Goal: Navigation & Orientation: Find specific page/section

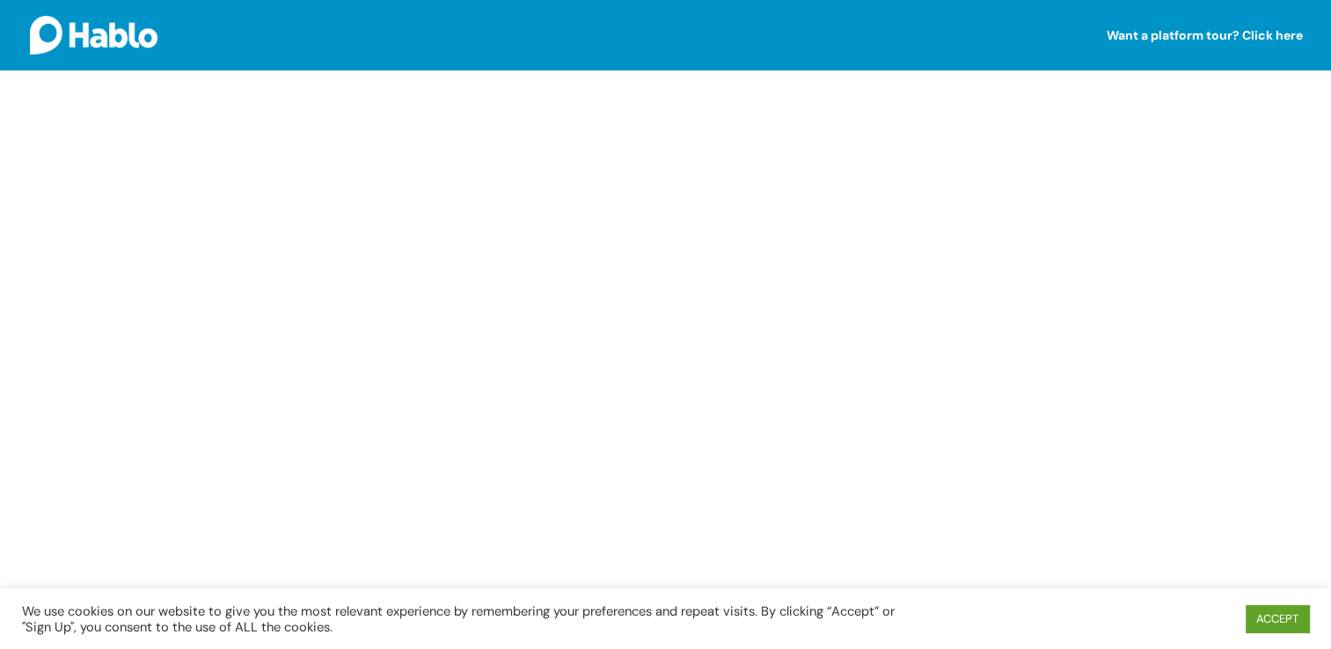
scroll to position [443, 0]
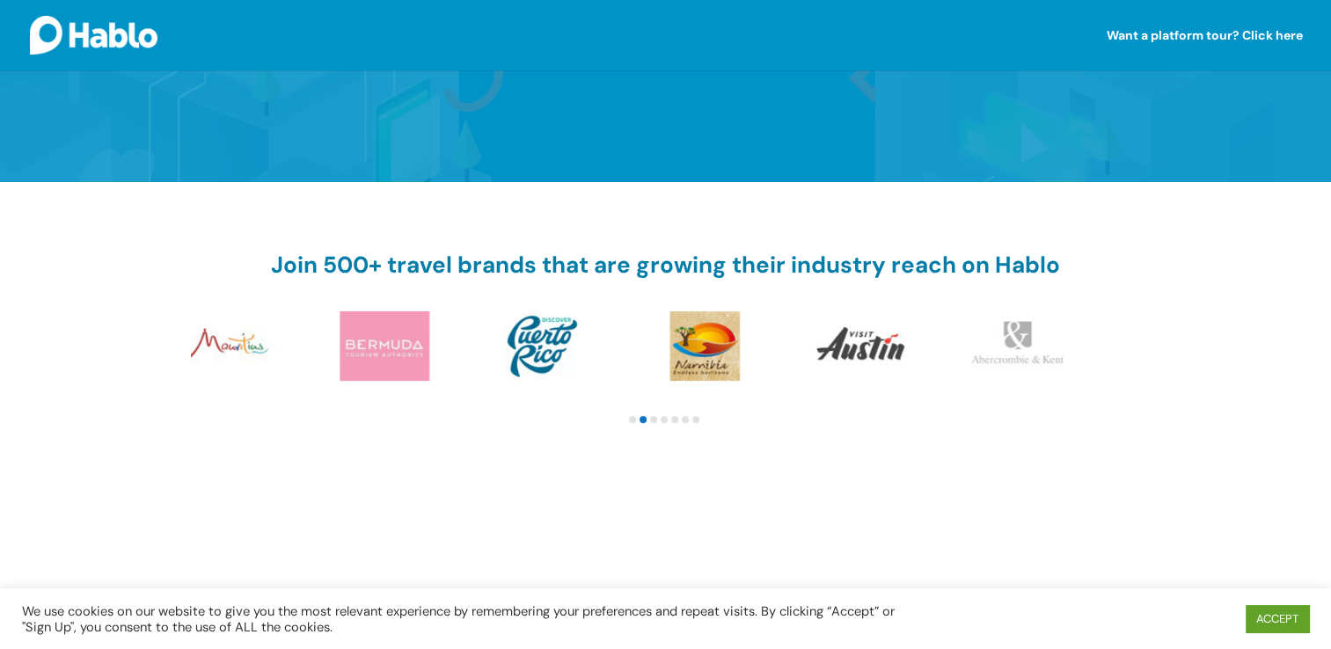
drag, startPoint x: 833, startPoint y: 344, endPoint x: 465, endPoint y: 354, distance: 368.8
click at [465, 354] on img at bounding box center [544, 347] width 158 height 70
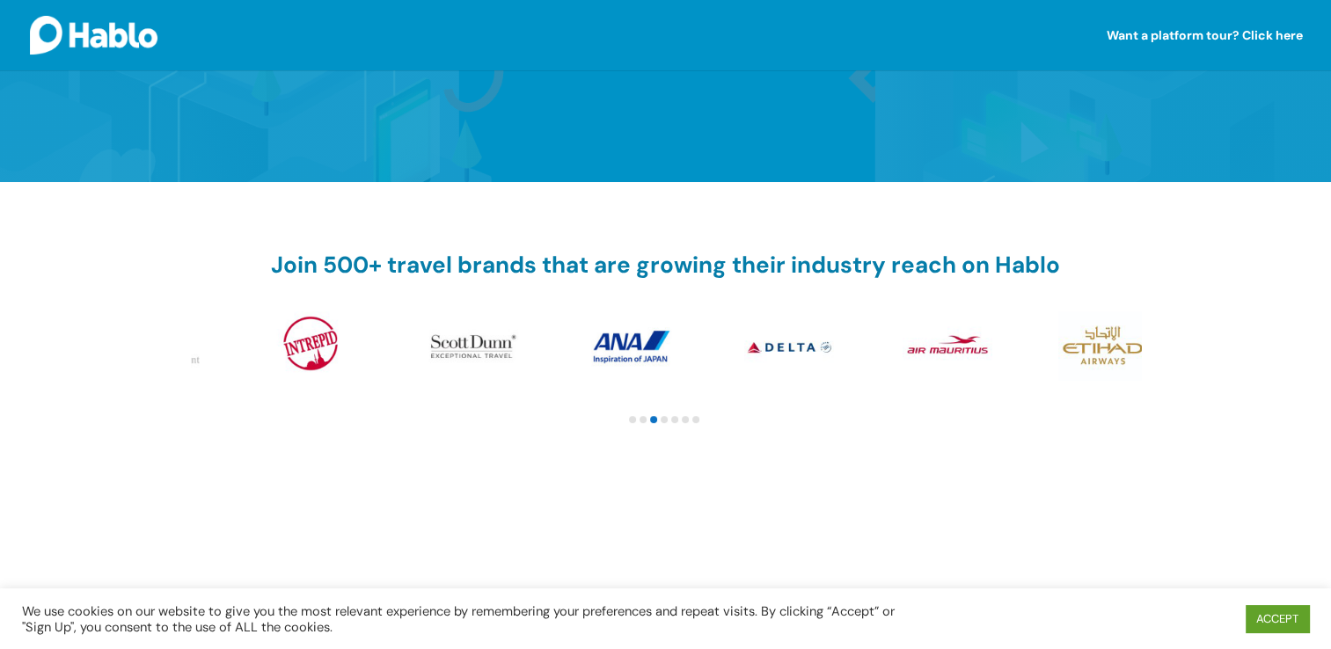
drag, startPoint x: 951, startPoint y: 332, endPoint x: 422, endPoint y: 344, distance: 529.9
click at [422, 344] on img at bounding box center [471, 347] width 158 height 70
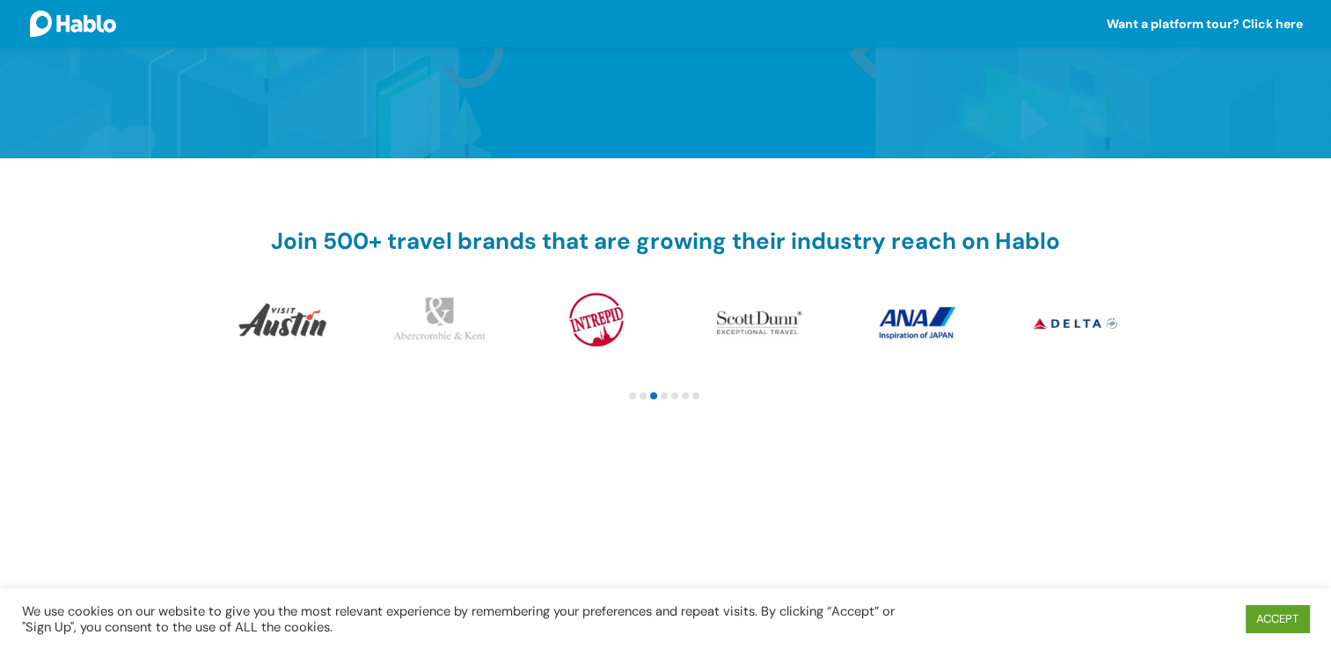
drag, startPoint x: 888, startPoint y: 348, endPoint x: 396, endPoint y: 321, distance: 492.7
click at [678, 321] on img at bounding box center [757, 323] width 158 height 70
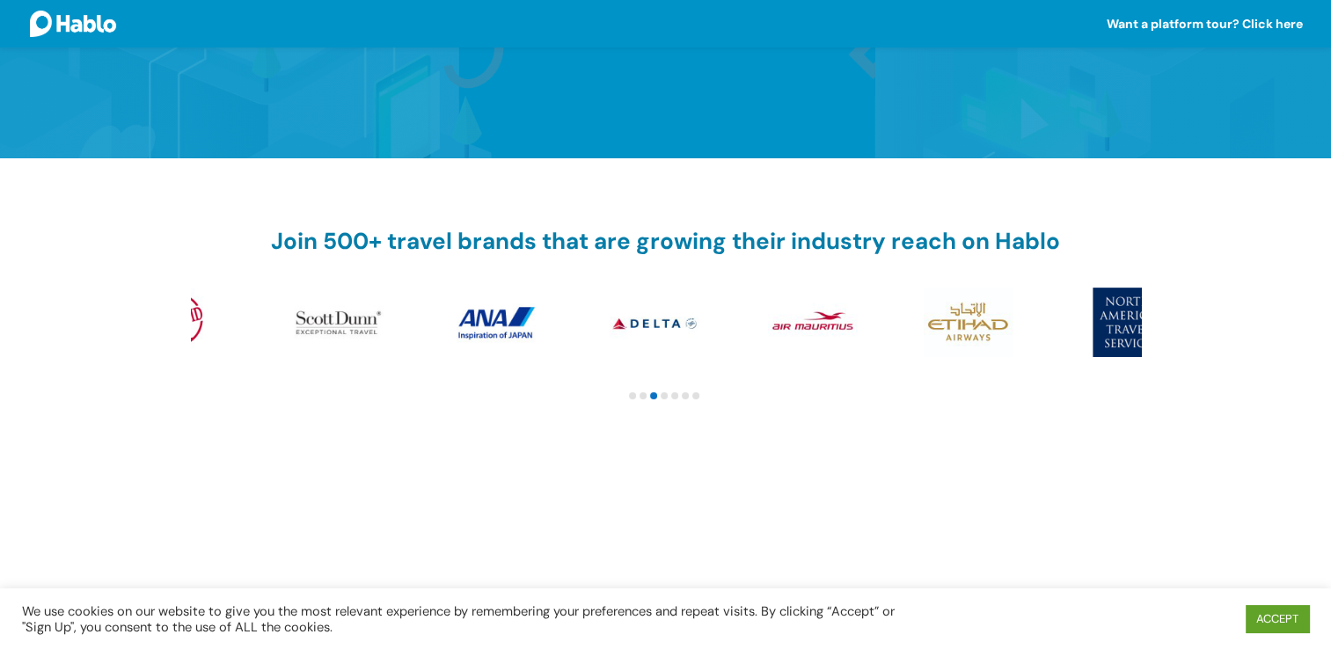
drag, startPoint x: 921, startPoint y: 301, endPoint x: 393, endPoint y: 297, distance: 528.0
click at [415, 299] on img at bounding box center [494, 323] width 158 height 70
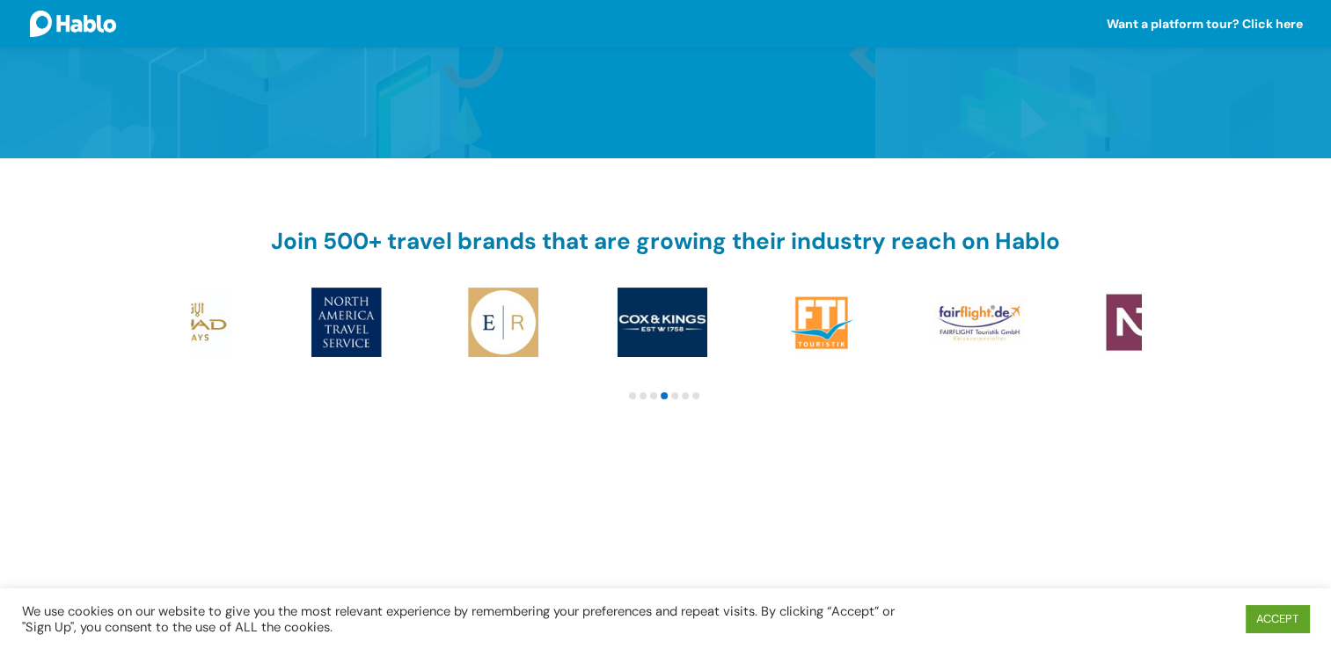
drag, startPoint x: 996, startPoint y: 309, endPoint x: 533, endPoint y: 301, distance: 462.9
click at [546, 300] on img at bounding box center [505, 323] width 158 height 70
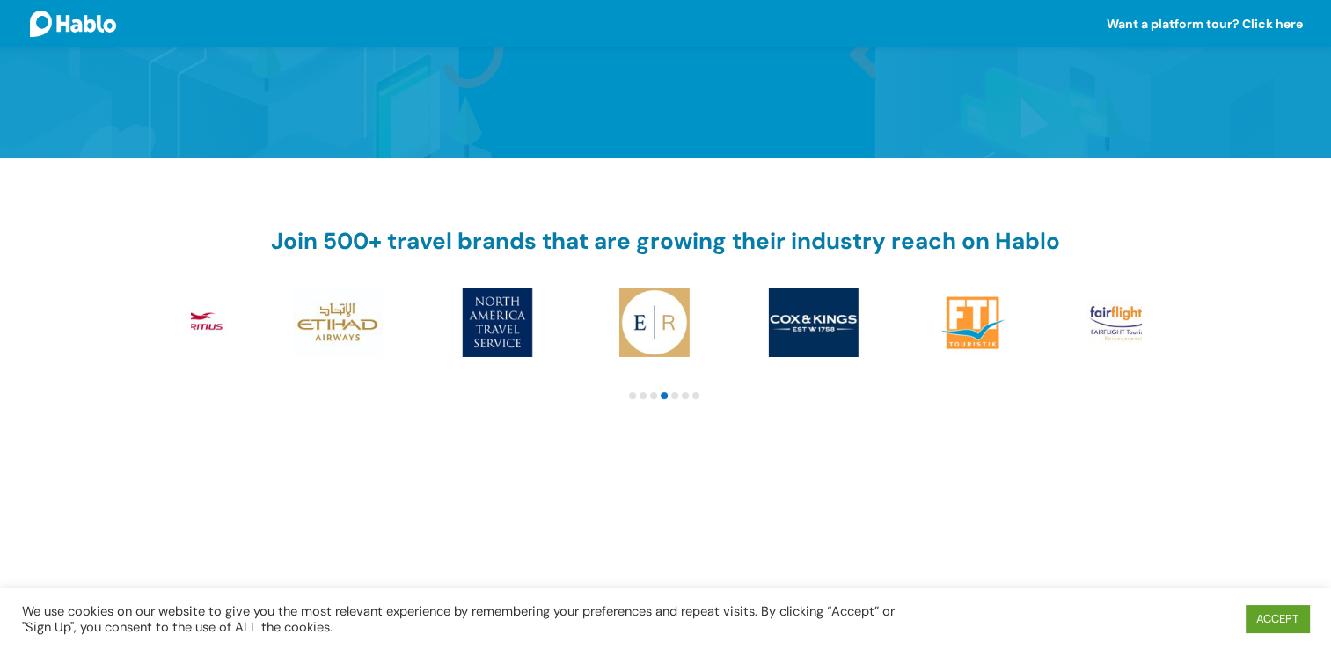
drag, startPoint x: 1108, startPoint y: 305, endPoint x: 299, endPoint y: 310, distance: 808.7
click at [894, 311] on img at bounding box center [973, 323] width 158 height 70
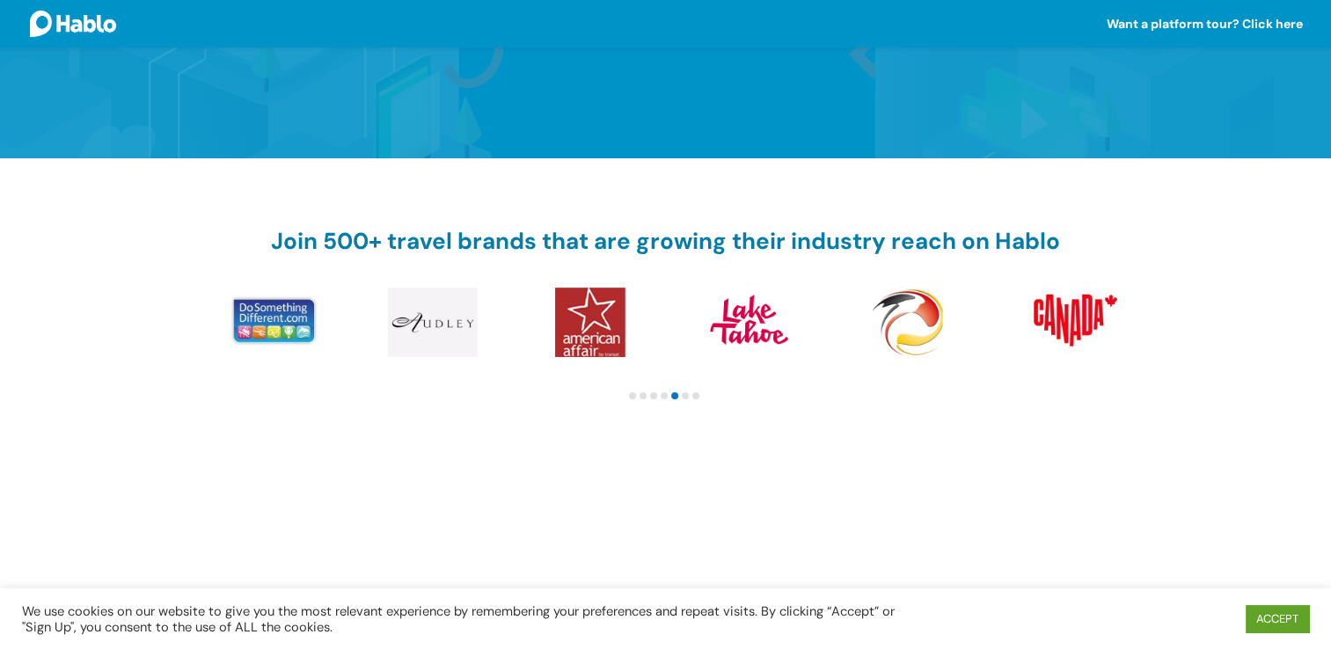
drag, startPoint x: 1001, startPoint y: 309, endPoint x: 265, endPoint y: 319, distance: 736.6
click at [355, 319] on img at bounding box center [434, 323] width 158 height 70
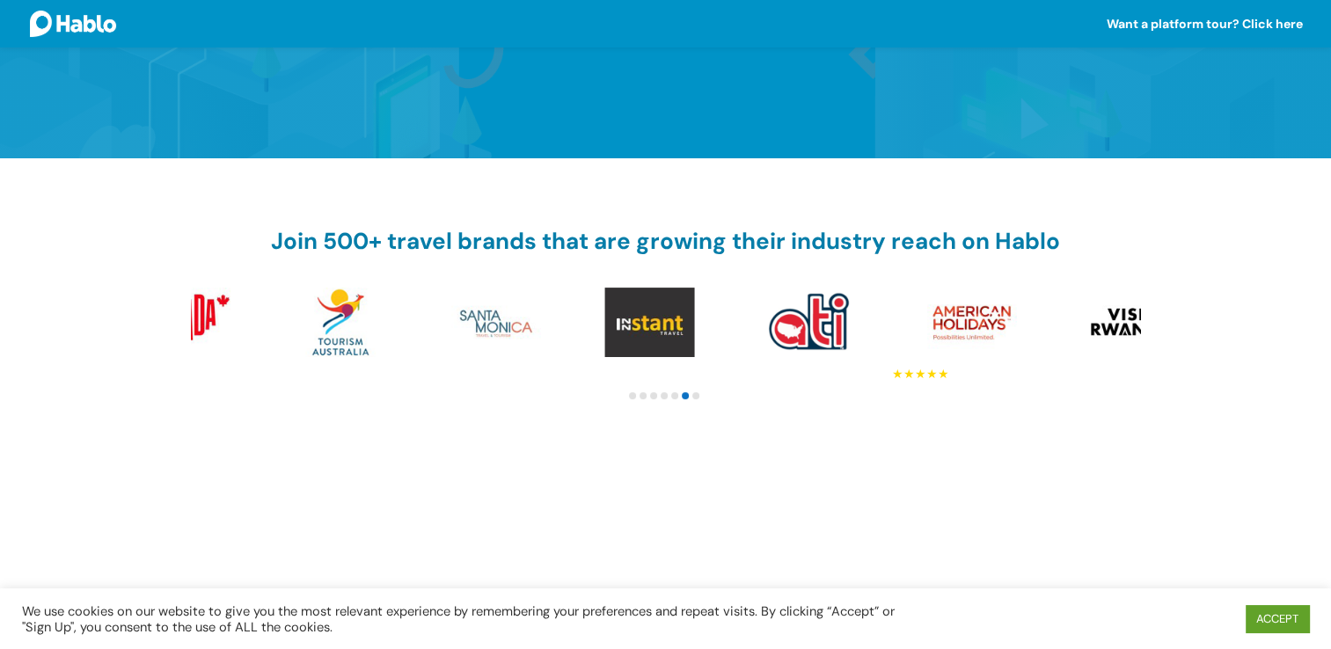
drag, startPoint x: 994, startPoint y: 326, endPoint x: 414, endPoint y: 330, distance: 579.9
click at [417, 332] on img at bounding box center [496, 323] width 158 height 70
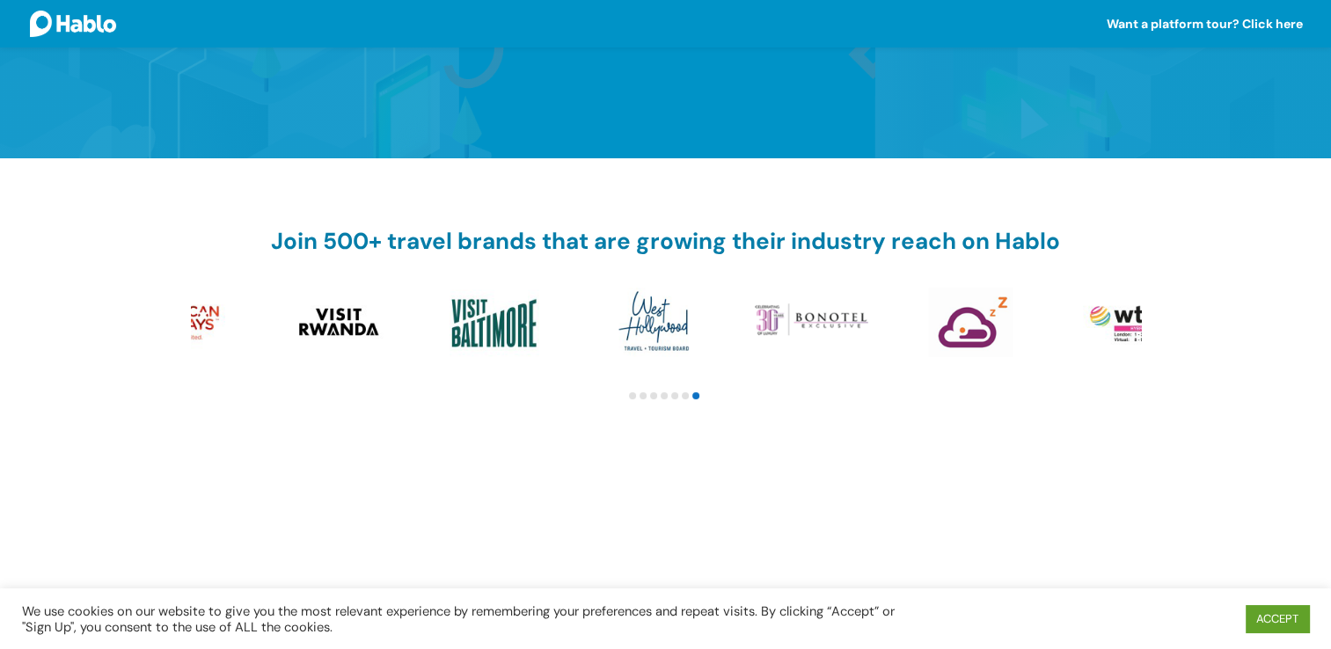
drag, startPoint x: 884, startPoint y: 331, endPoint x: 370, endPoint y: 337, distance: 513.1
click at [417, 337] on img at bounding box center [496, 323] width 158 height 70
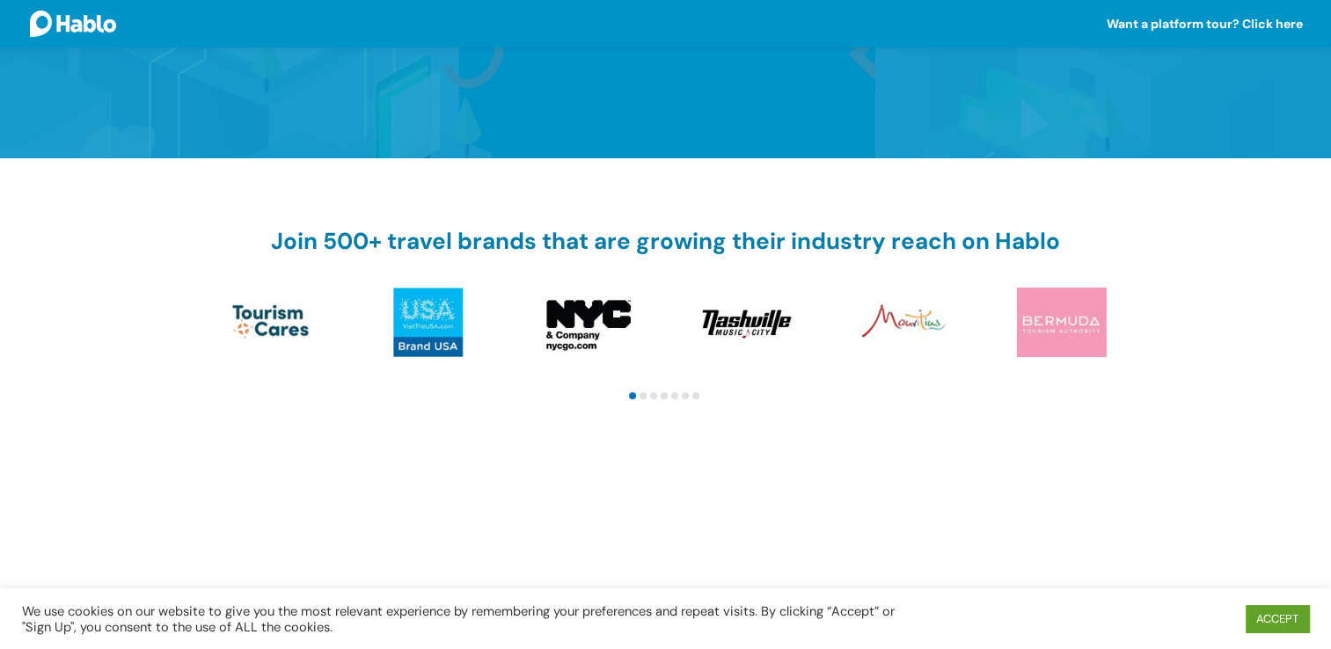
drag, startPoint x: 858, startPoint y: 334, endPoint x: 281, endPoint y: 334, distance: 577.3
click at [349, 334] on img at bounding box center [428, 323] width 158 height 70
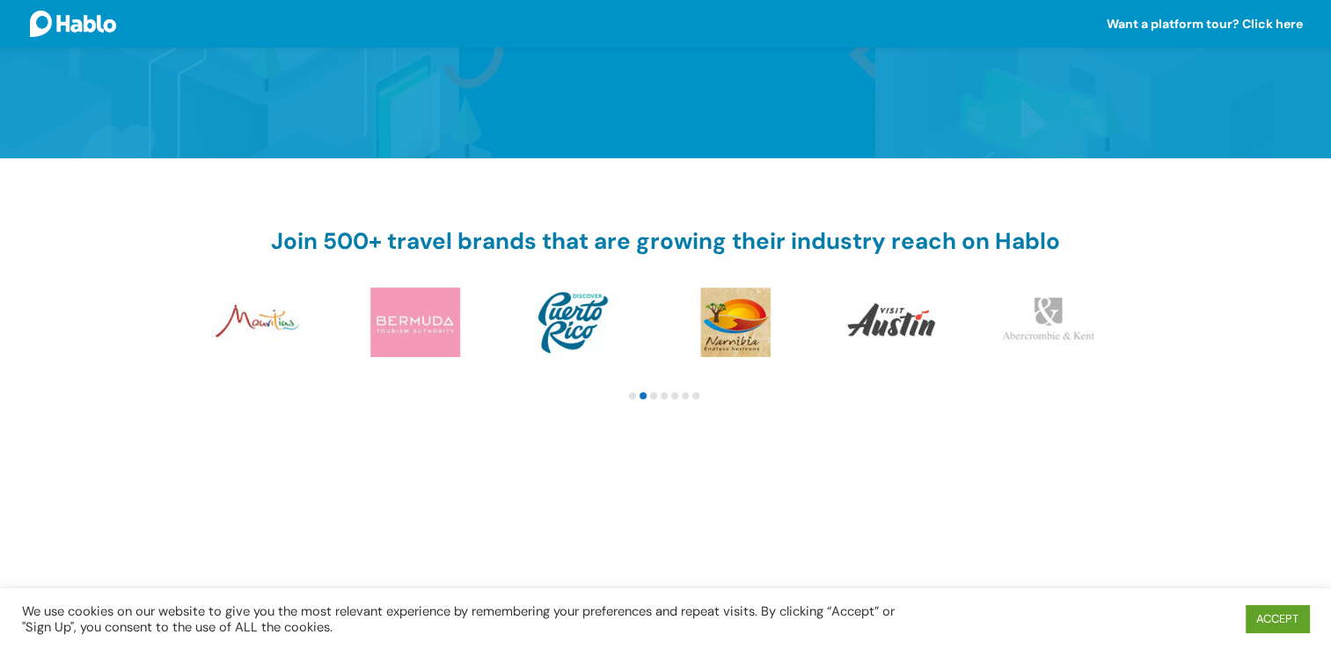
drag, startPoint x: 796, startPoint y: 337, endPoint x: 285, endPoint y: 341, distance: 510.4
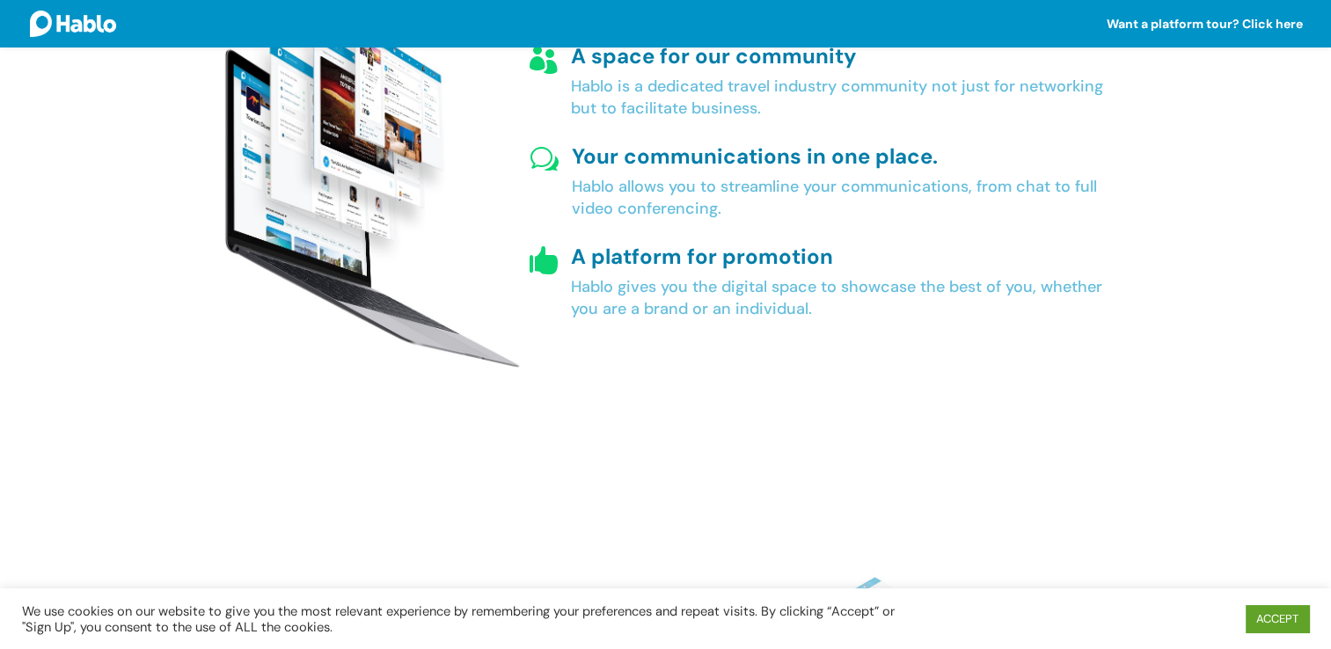
scroll to position [2027, 0]
